Goal: Communication & Community: Answer question/provide support

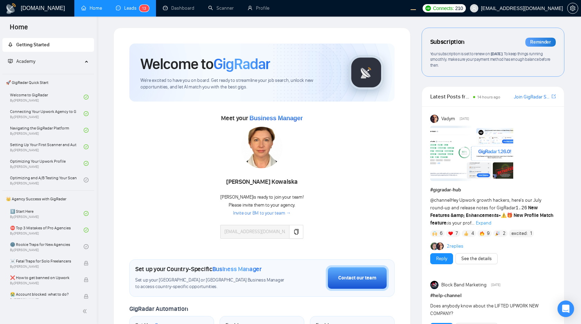
click at [137, 9] on link "Leads 1 3" at bounding box center [132, 8] width 33 height 6
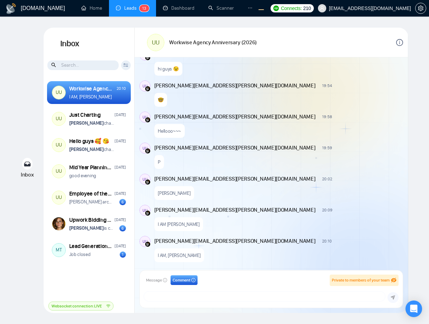
scroll to position [516, 0]
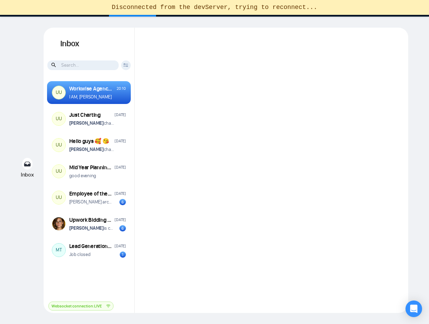
scroll to position [516, 0]
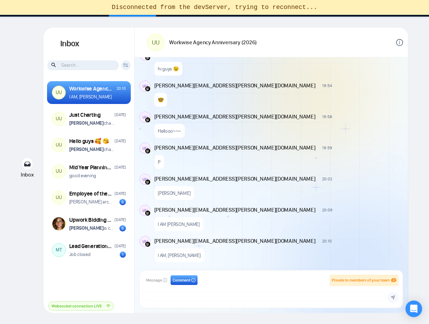
click at [313, 152] on div "P" at bounding box center [278, 161] width 248 height 18
click at [305, 194] on div "ALEX" at bounding box center [278, 192] width 248 height 18
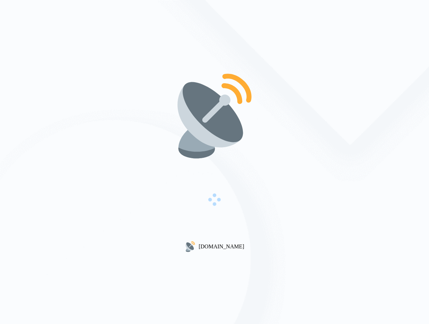
click at [370, 119] on div "[DOMAIN_NAME]" at bounding box center [214, 162] width 429 height 324
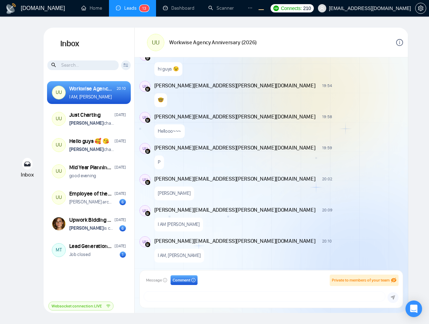
scroll to position [1167, 0]
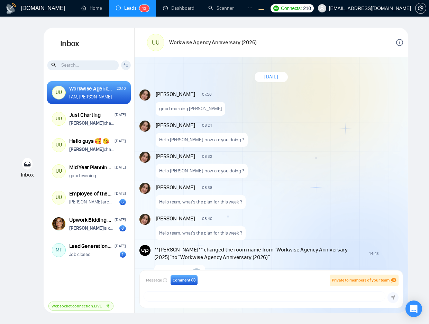
scroll to position [516, 0]
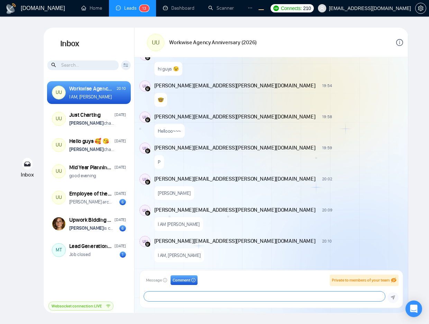
click at [213, 296] on textarea at bounding box center [264, 297] width 241 height 10
type textarea "A"
type textarea "o"
type textarea "A"
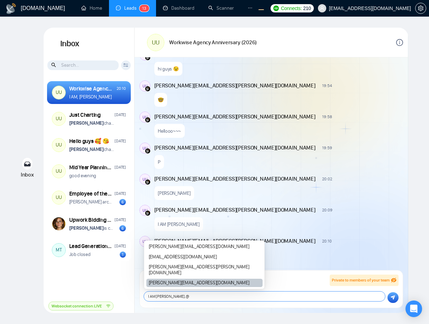
type textarea "I AM ALEX ZOLOTUKHIN, @"
click at [192, 283] on div "[PERSON_NAME][EMAIL_ADDRESS][DOMAIN_NAME]" at bounding box center [204, 283] width 116 height 8
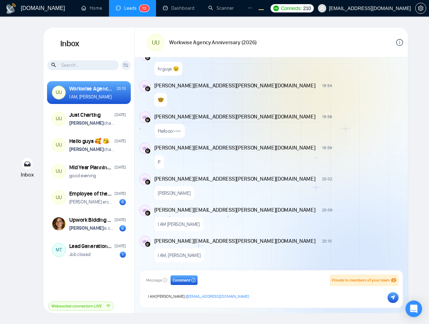
click at [391, 297] on icon "submit" at bounding box center [392, 297] width 4 height 5
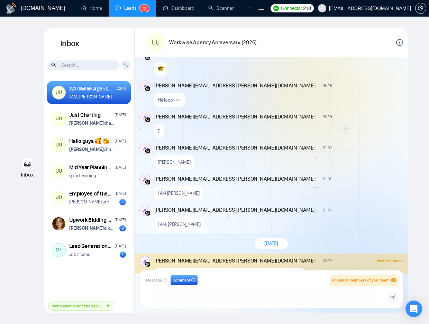
scroll to position [566, 0]
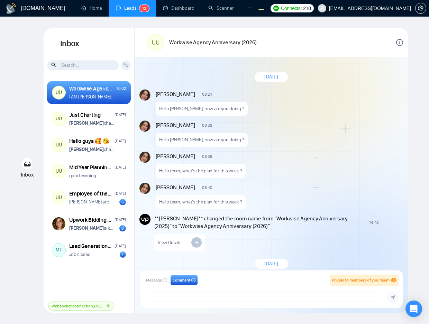
scroll to position [535, 0]
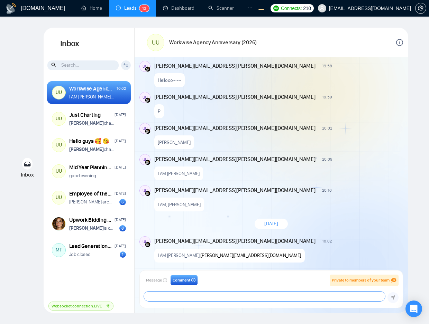
click at [243, 297] on textarea at bounding box center [264, 297] width 241 height 10
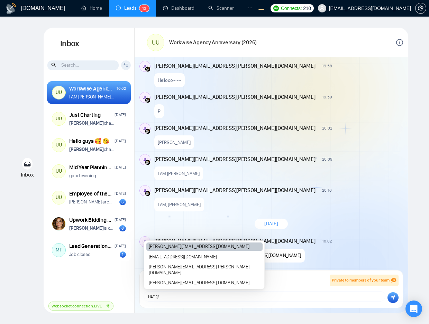
click at [203, 251] on div "salman.fatih@gigradar.io" at bounding box center [204, 247] width 116 height 8
type textarea "HEY @salman.fatih@gigradar.io"
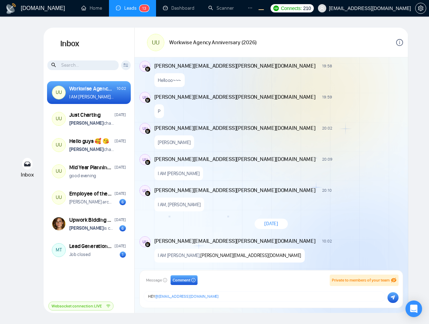
click at [393, 297] on icon "submit" at bounding box center [392, 297] width 4 height 5
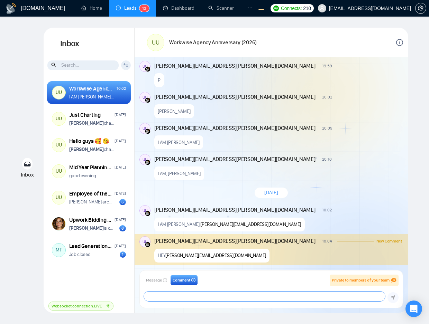
click at [209, 297] on textarea at bounding box center [264, 297] width 241 height 10
type textarea "did you hear me ?"
click at [395, 300] on button "submit" at bounding box center [392, 298] width 11 height 11
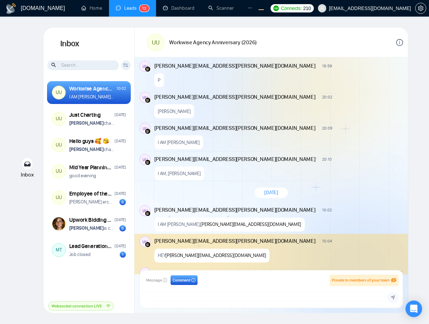
scroll to position [598, 0]
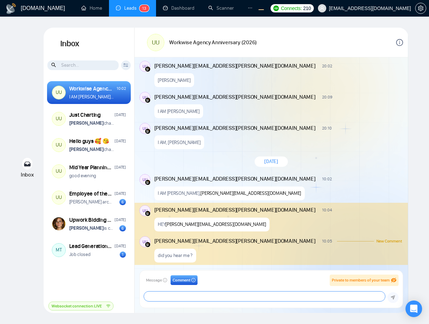
click at [264, 298] on textarea at bounding box center [264, 297] width 241 height 10
type textarea "dame un grr"
click at [394, 299] on icon "submit" at bounding box center [392, 297] width 4 height 5
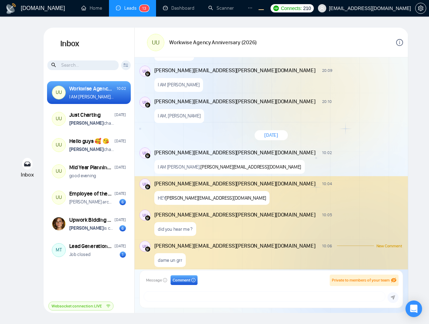
scroll to position [1311, 0]
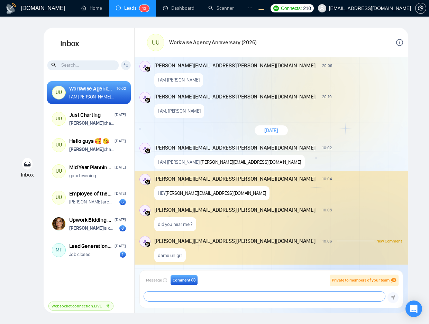
click at [253, 296] on textarea at bounding box center [264, 297] width 241 height 10
type textarea "dame un grr"
click at [391, 295] on button "submit" at bounding box center [392, 298] width 11 height 11
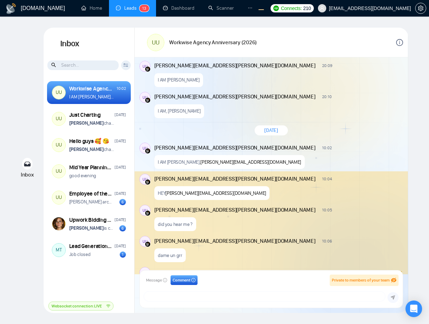
scroll to position [1342, 0]
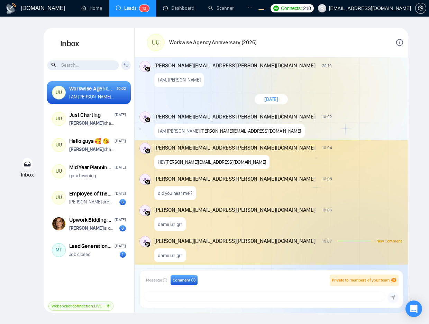
click at [413, 176] on div "Inbox Inbox Client Reset Date Reset Reset Apply UU Workwise Agency Anniversary …" at bounding box center [214, 171] width 407 height 286
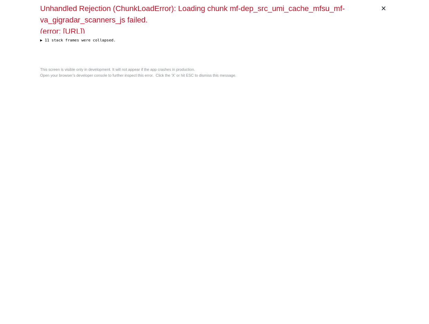
click at [249, 136] on div "× Unhandled Rejection (ChunkLoadError): Loading chunk mf-dep_src_umi_cache_mfsu…" at bounding box center [214, 162] width 354 height 324
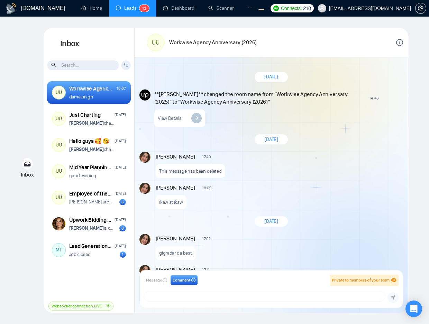
scroll to position [535, 0]
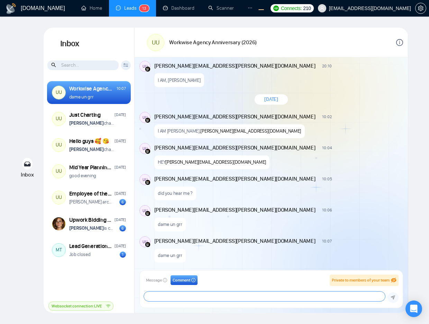
click at [223, 297] on textarea at bounding box center [264, 297] width 241 height 10
type textarea "dame un grr"
click at [390, 297] on button "submit" at bounding box center [392, 298] width 11 height 11
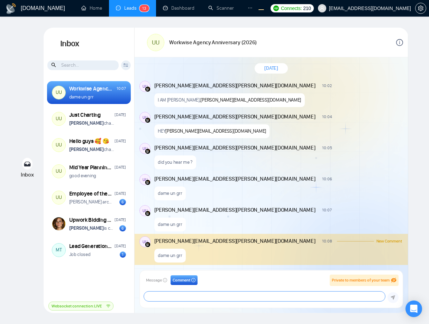
click at [235, 297] on textarea at bounding box center [264, 297] width 241 height 10
type textarea "dame un grr"
click at [394, 297] on icon "submit" at bounding box center [393, 298] width 4 height 4
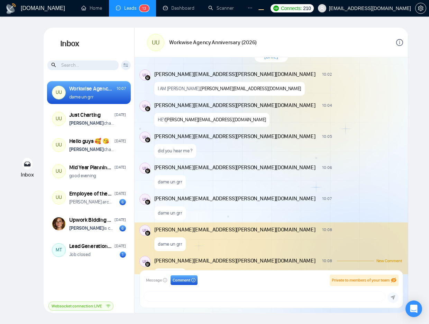
scroll to position [598, 0]
